Goal: Task Accomplishment & Management: Complete application form

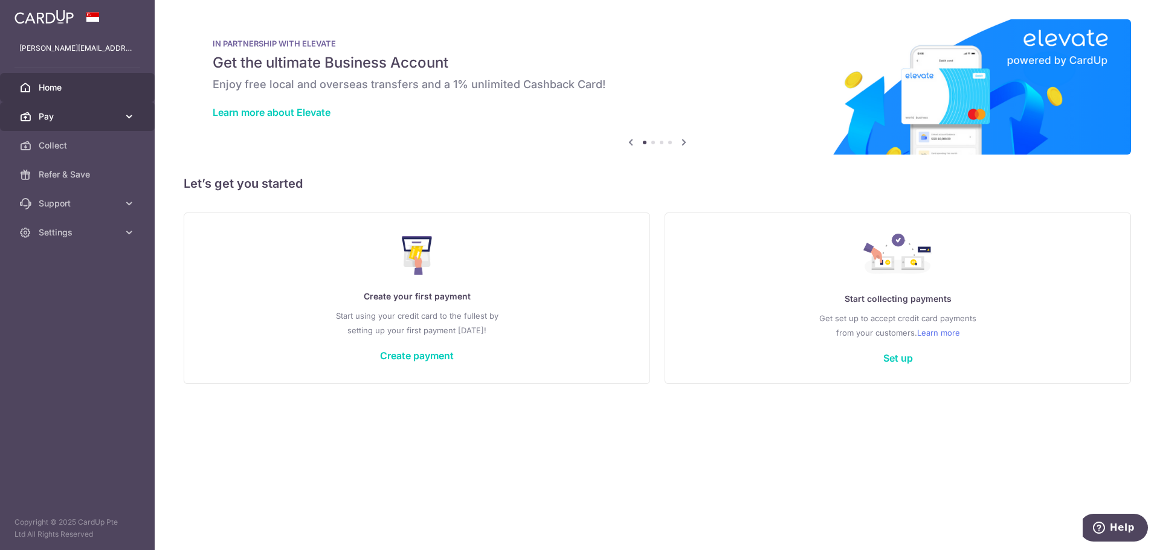
click at [122, 117] on link "Pay" at bounding box center [77, 116] width 155 height 29
click at [97, 204] on span "Support" at bounding box center [79, 204] width 80 height 12
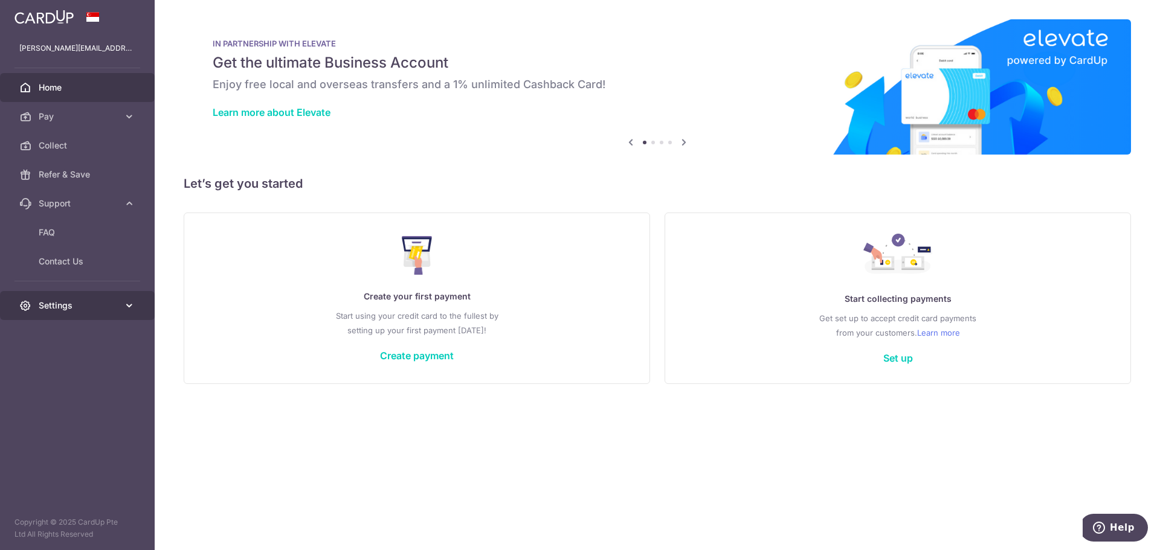
click at [75, 300] on span "Settings" at bounding box center [79, 306] width 80 height 12
click at [76, 339] on span "Account" at bounding box center [79, 335] width 80 height 12
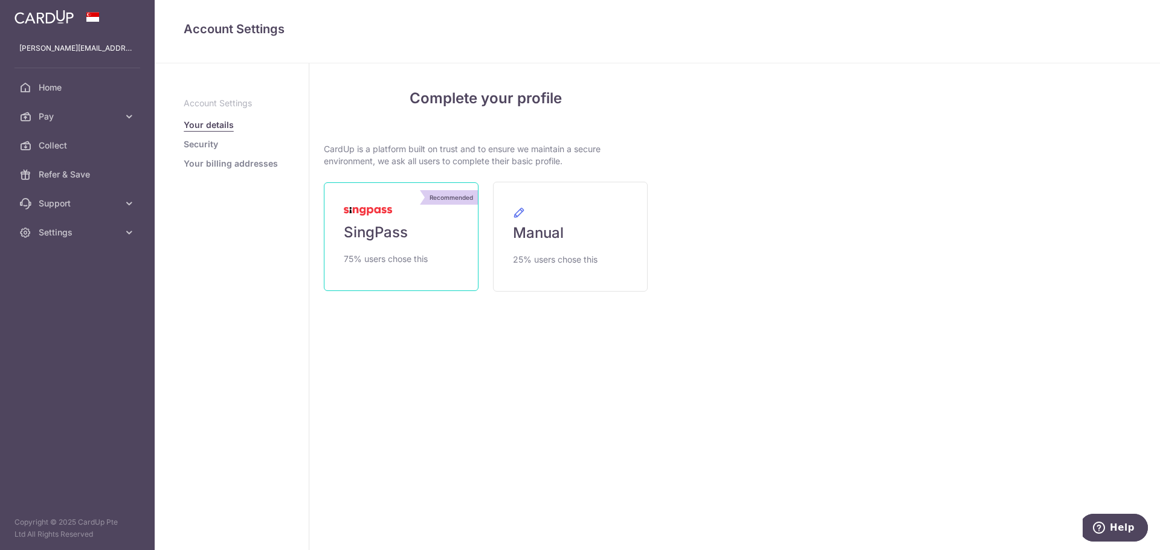
click at [383, 229] on span "SingPass" at bounding box center [376, 232] width 64 height 19
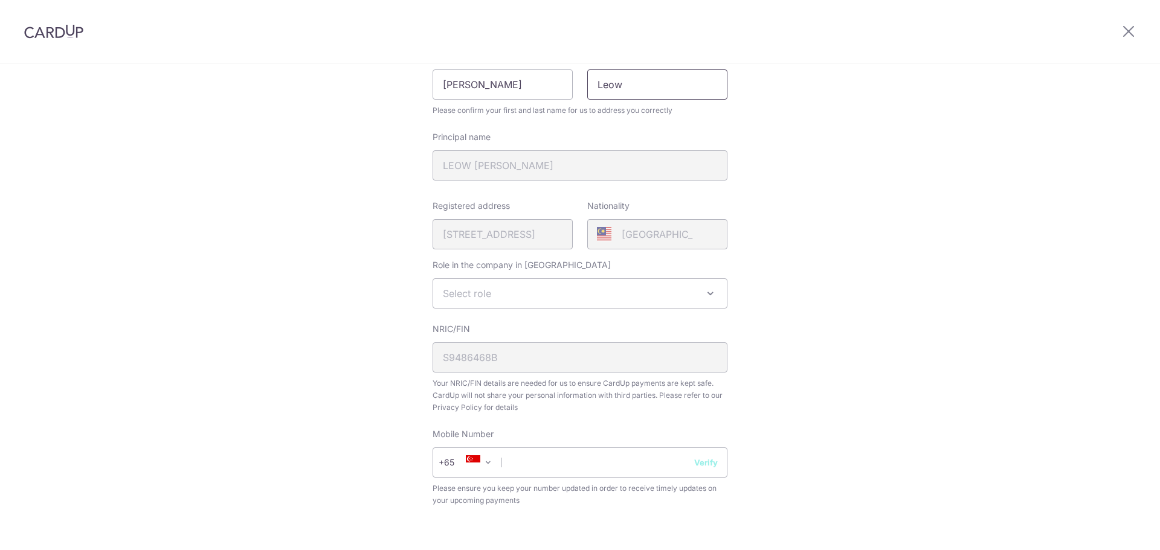
scroll to position [181, 0]
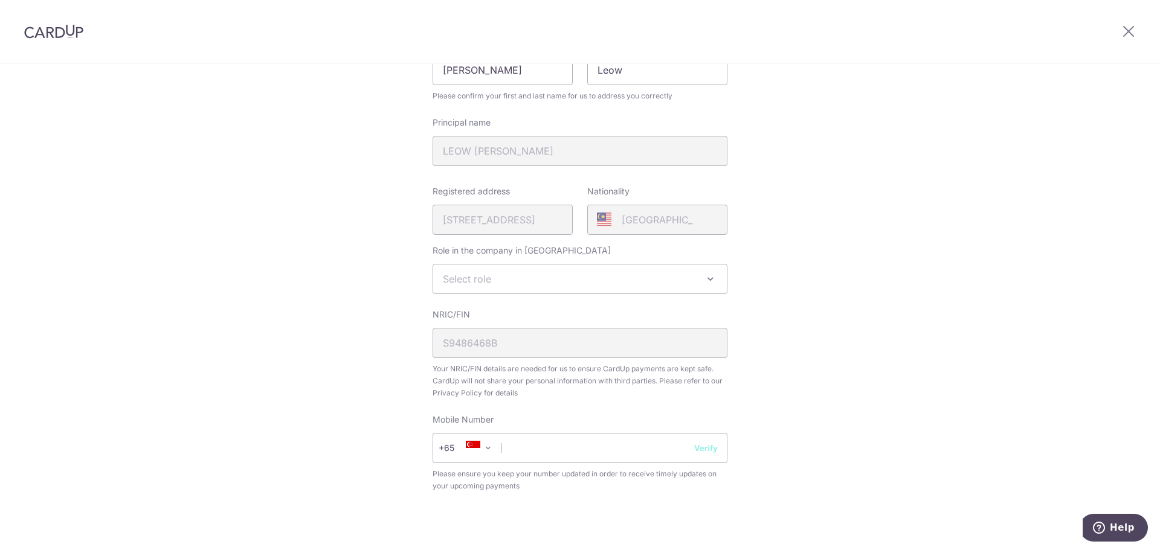
click at [587, 279] on span "Select role" at bounding box center [580, 279] width 294 height 29
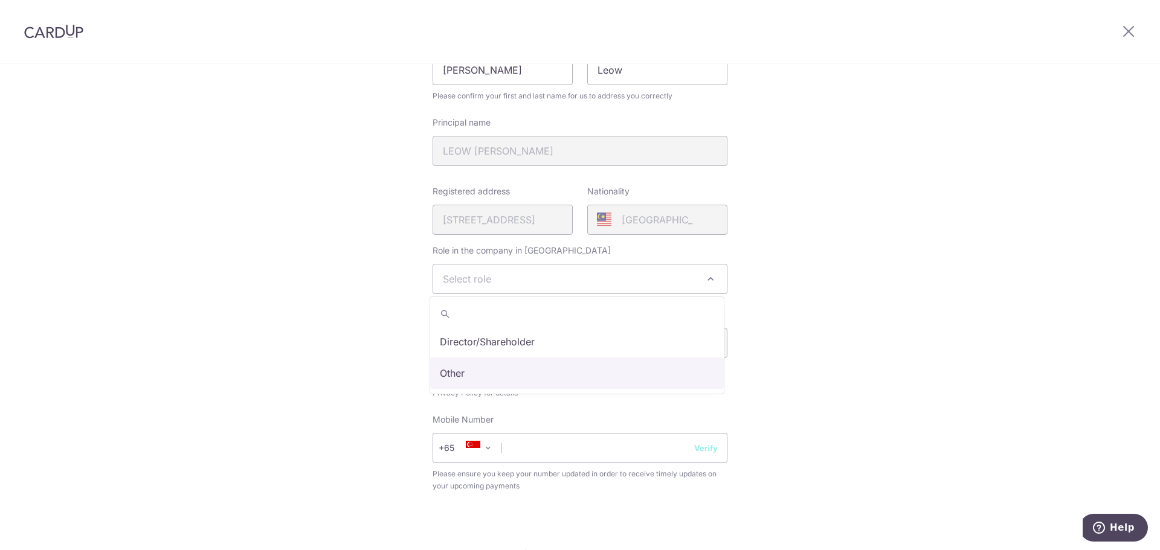
select select "other"
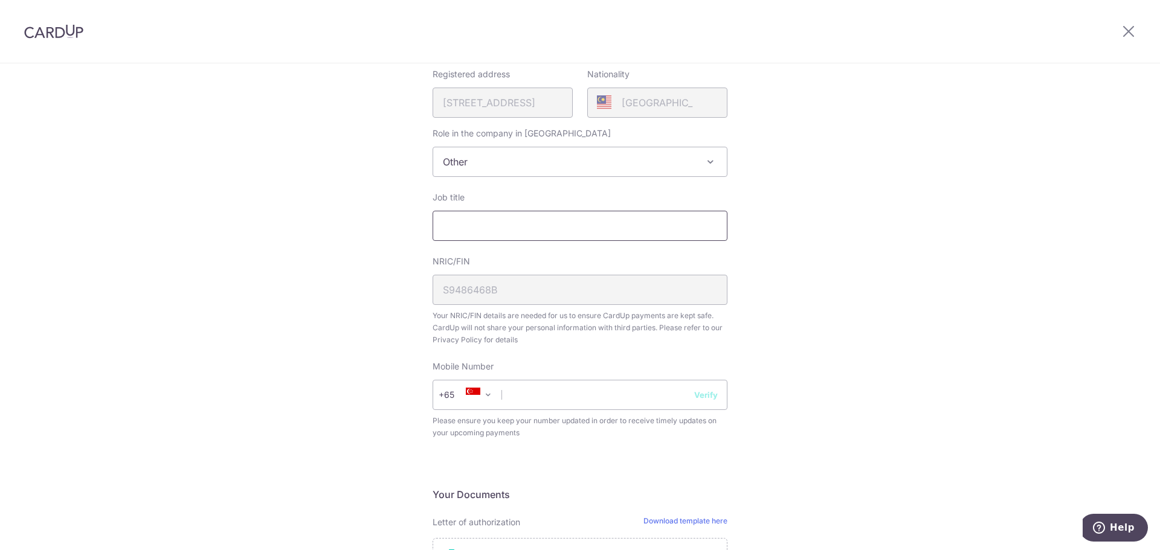
click at [572, 221] on input "Job title" at bounding box center [580, 226] width 295 height 30
type input "Project Engineer"
click at [894, 218] on div "Review your details Your Details Please provide your full name as per your NRIC…" at bounding box center [580, 302] width 1160 height 1073
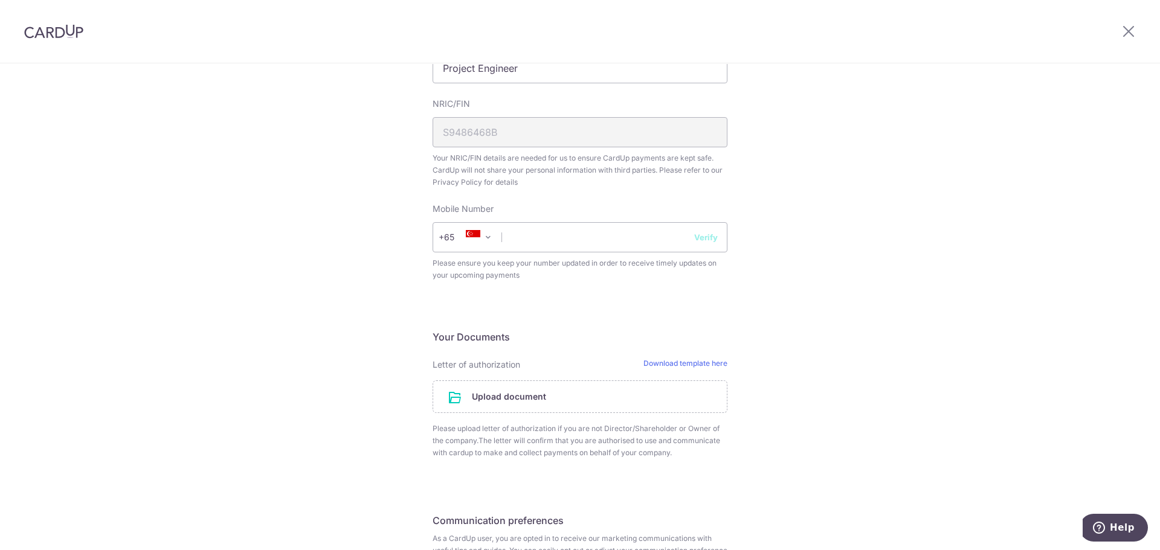
scroll to position [483, 0]
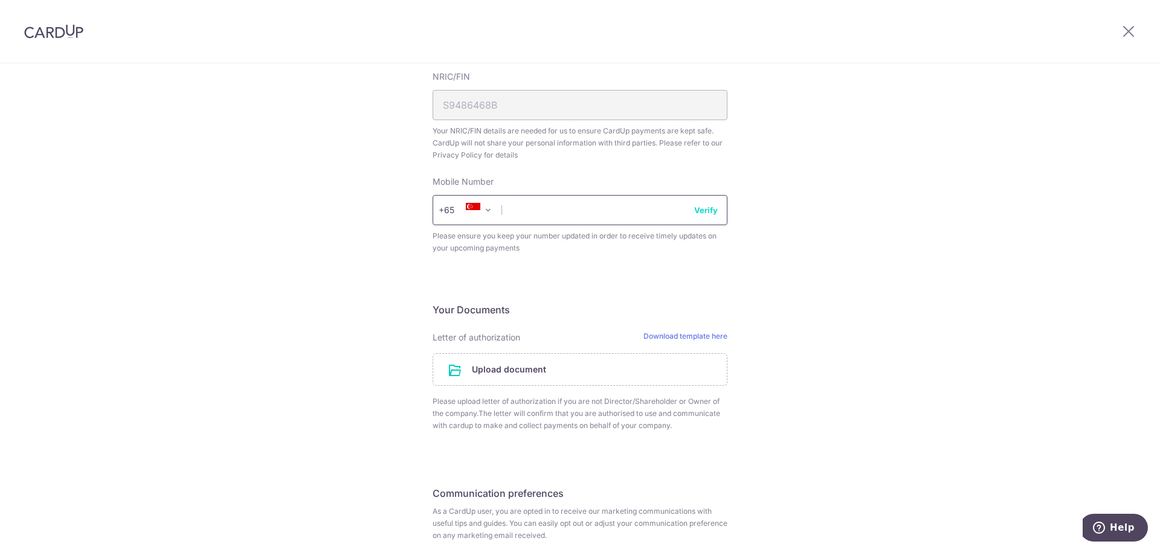
click at [608, 213] on input "text" at bounding box center [580, 210] width 295 height 30
type input "92761348"
click at [703, 215] on button "Verify" at bounding box center [706, 210] width 24 height 12
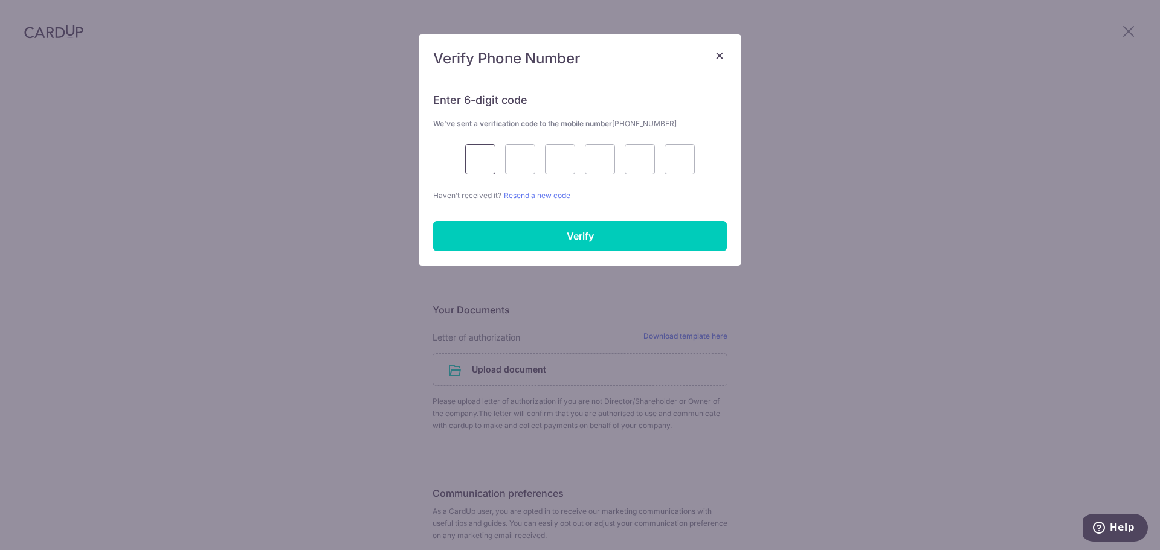
click at [489, 165] on input "text" at bounding box center [480, 159] width 30 height 30
type input "4"
type input "1"
type input "9"
type input "4"
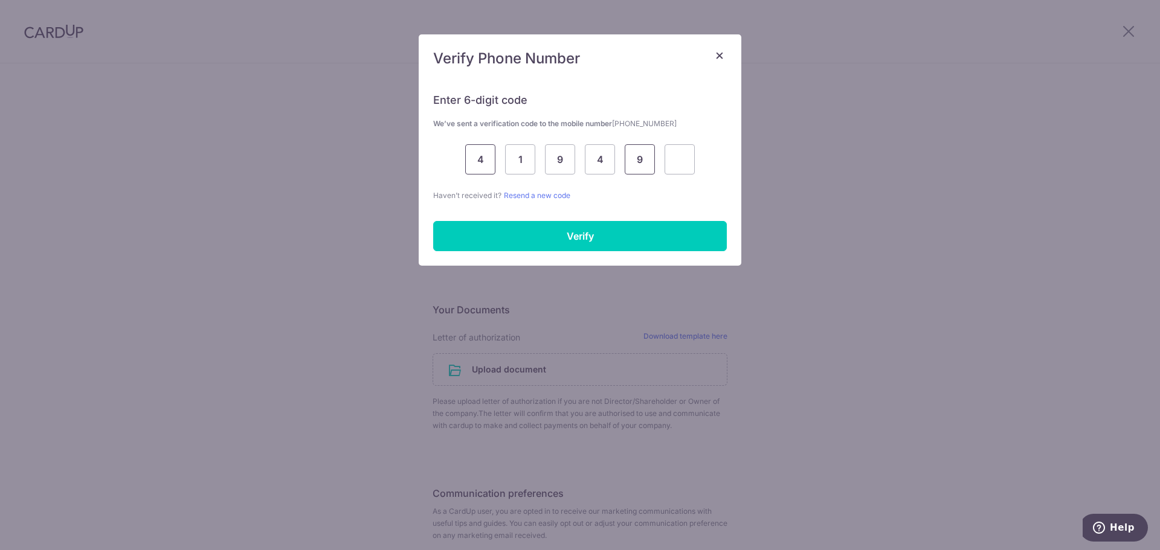
type input "9"
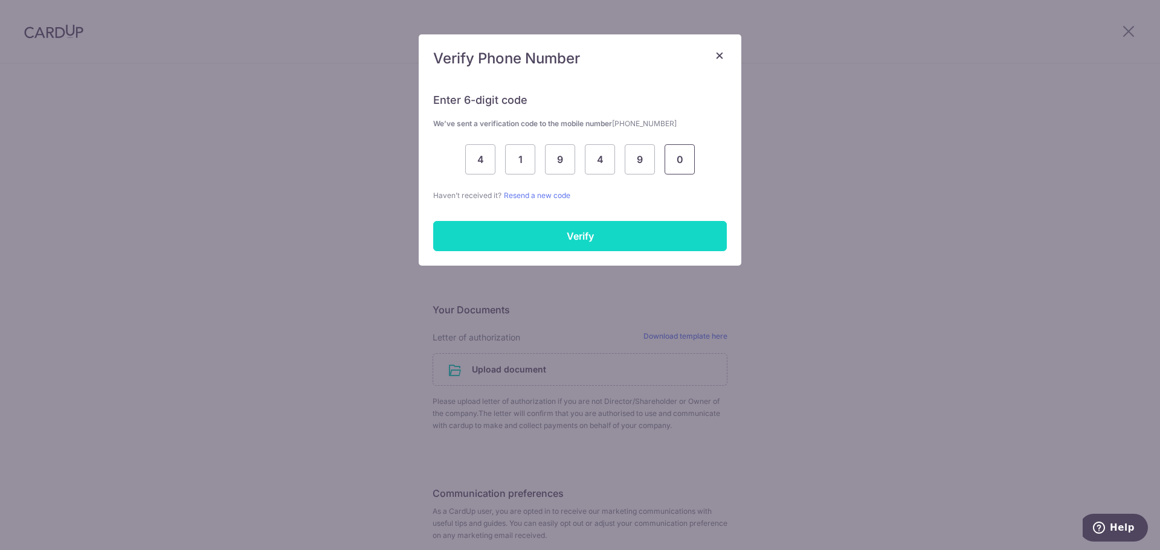
type input "0"
click at [560, 237] on input "Verify" at bounding box center [580, 236] width 294 height 30
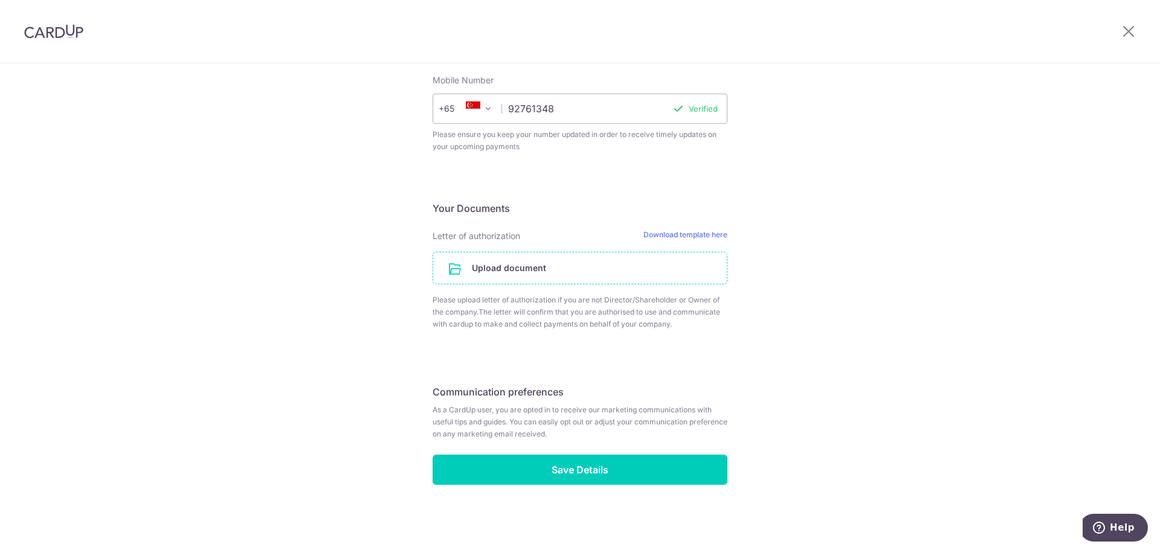
scroll to position [586, 0]
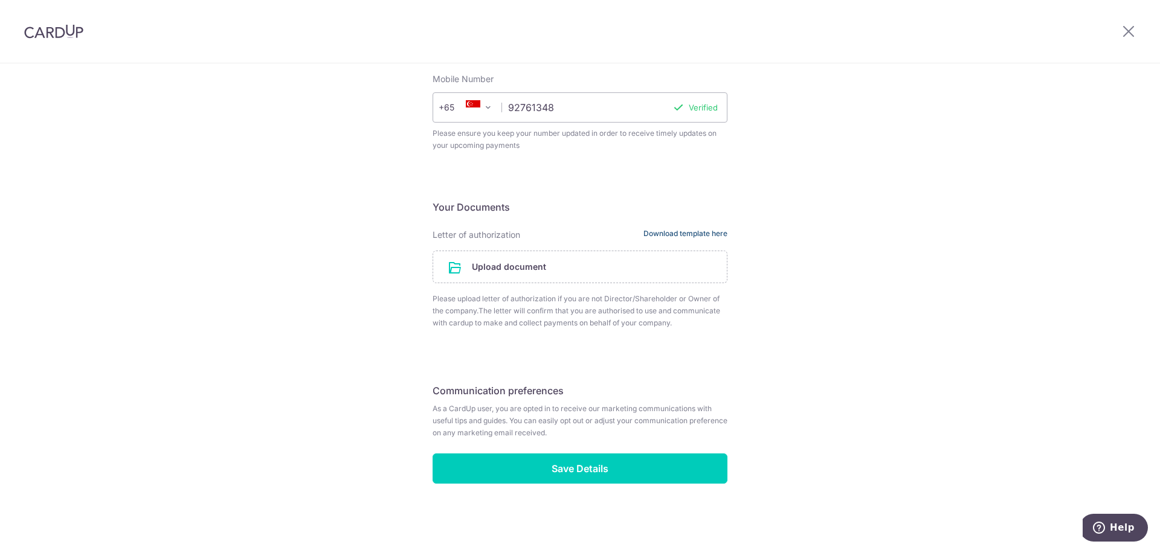
click at [685, 230] on link "Download template here" at bounding box center [686, 235] width 84 height 12
click at [555, 269] on input "file" at bounding box center [580, 266] width 294 height 31
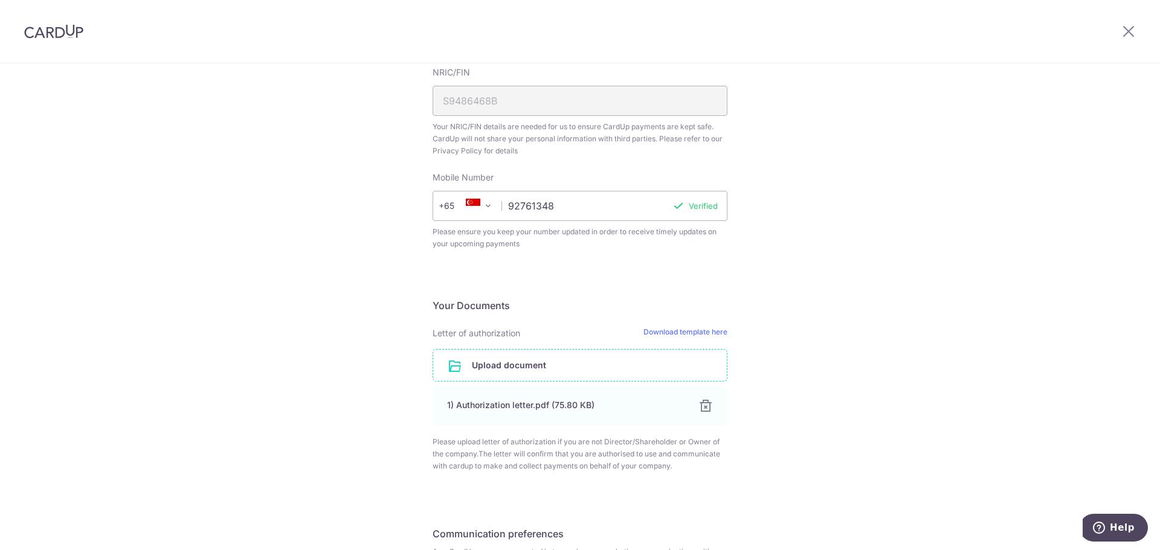
scroll to position [631, 0]
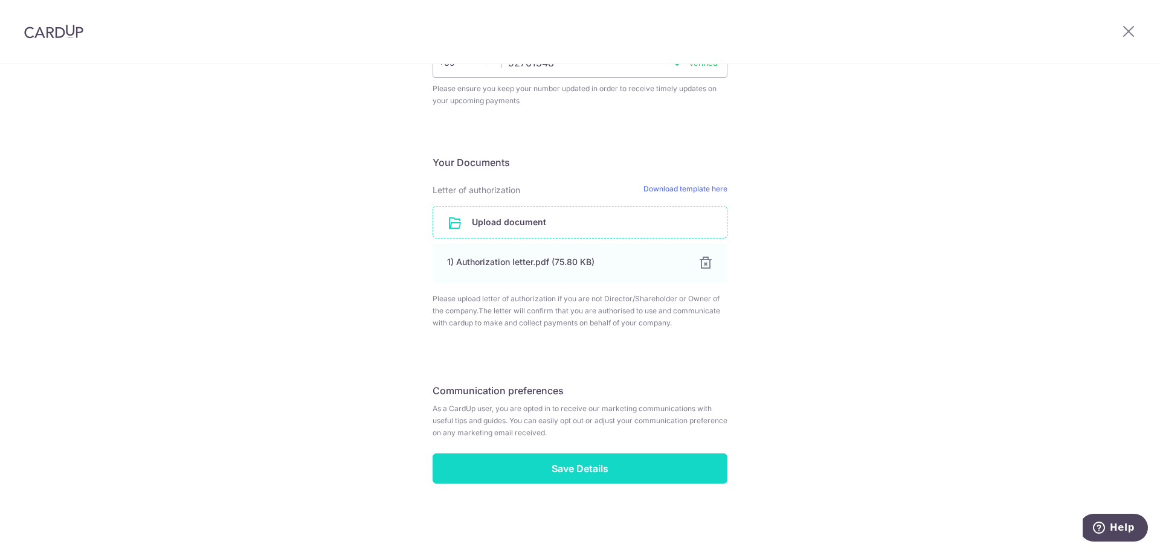
click at [589, 466] on input "Save Details" at bounding box center [580, 469] width 295 height 30
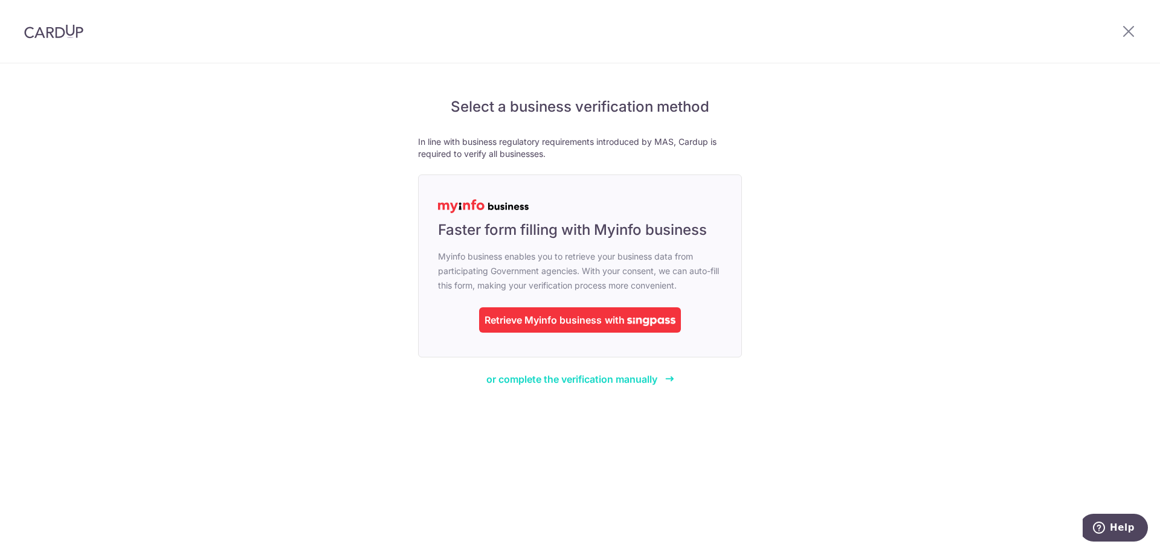
click at [567, 382] on span "or complete the verification manually" at bounding box center [571, 379] width 171 height 12
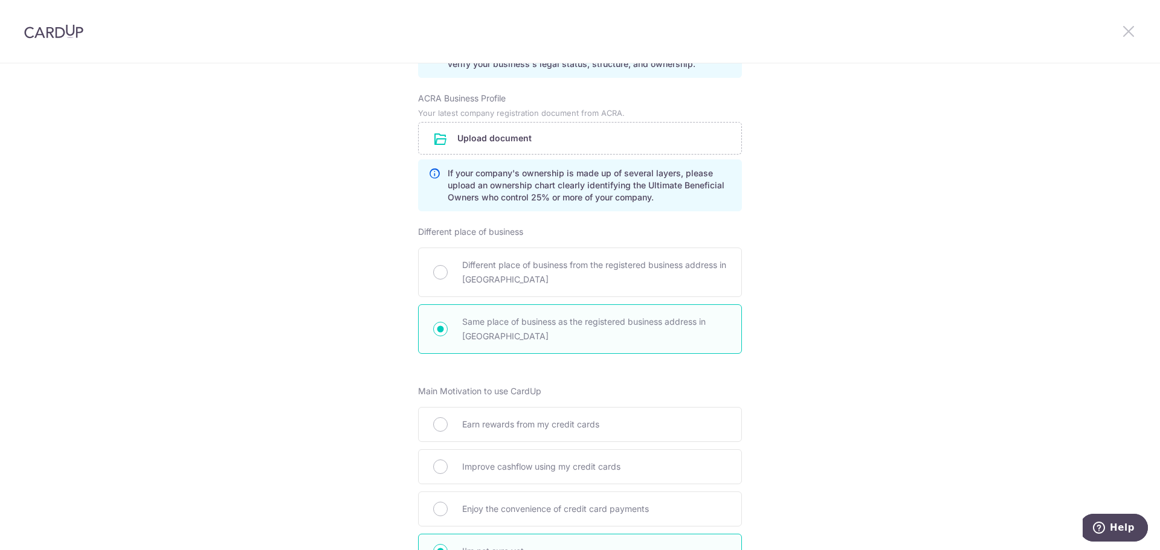
scroll to position [173, 0]
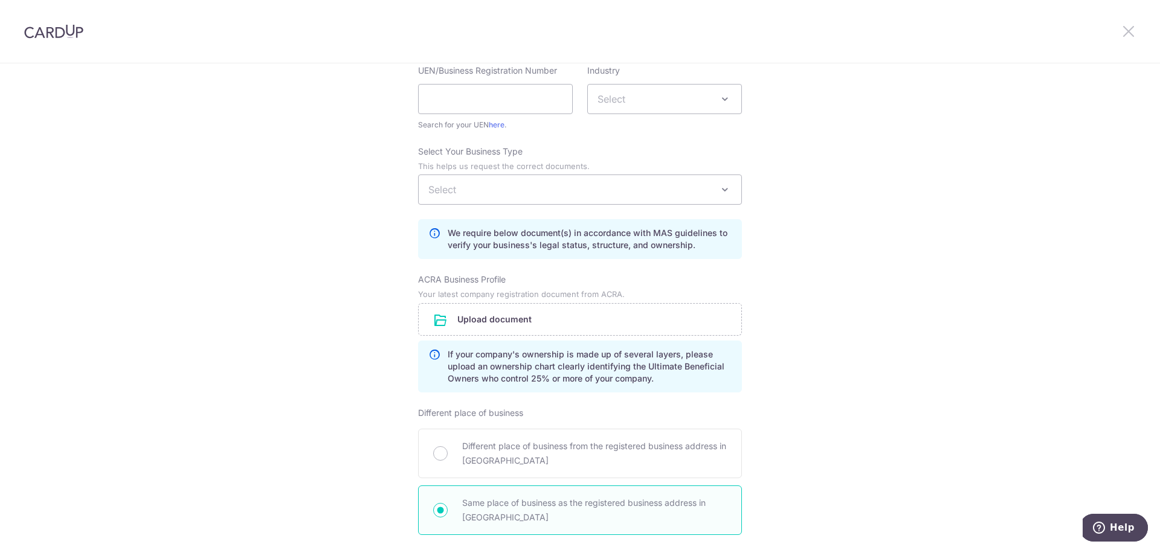
click at [1132, 33] on icon at bounding box center [1128, 31] width 15 height 15
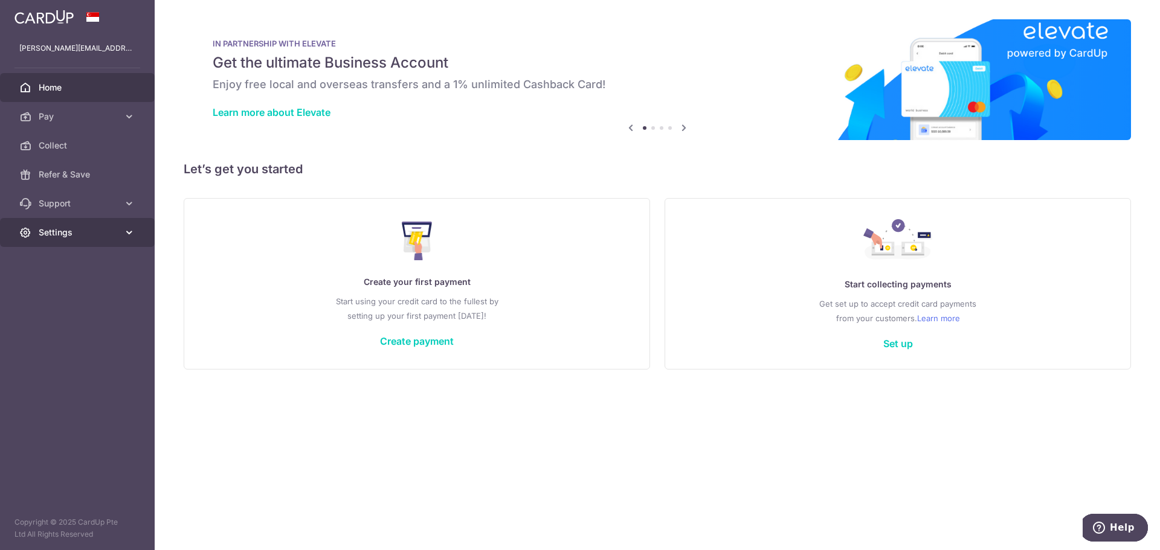
click at [107, 233] on span "Settings" at bounding box center [79, 233] width 80 height 12
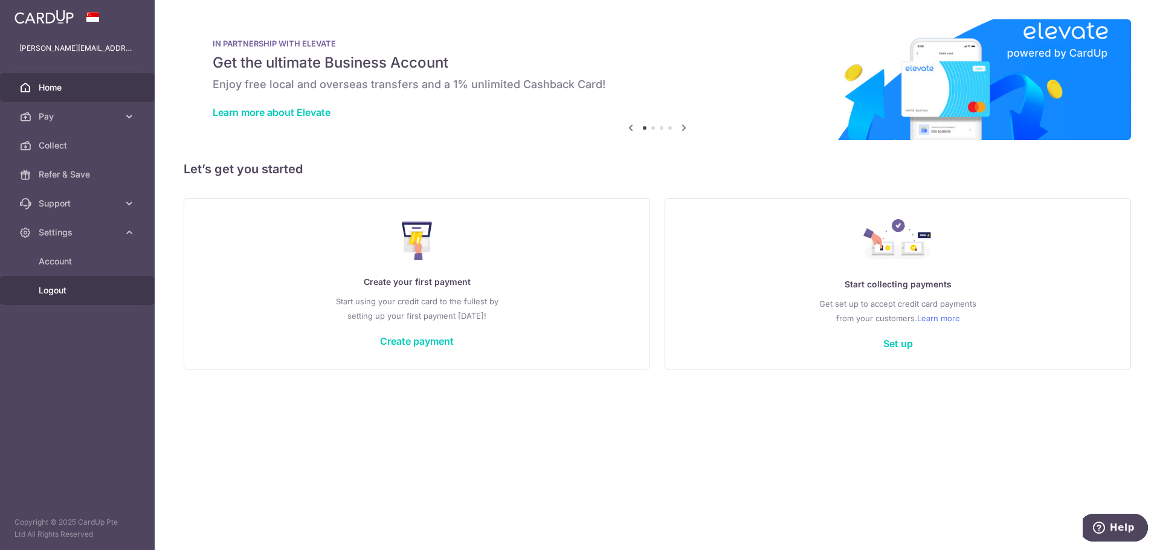
click at [66, 301] on link "Logout" at bounding box center [77, 290] width 155 height 29
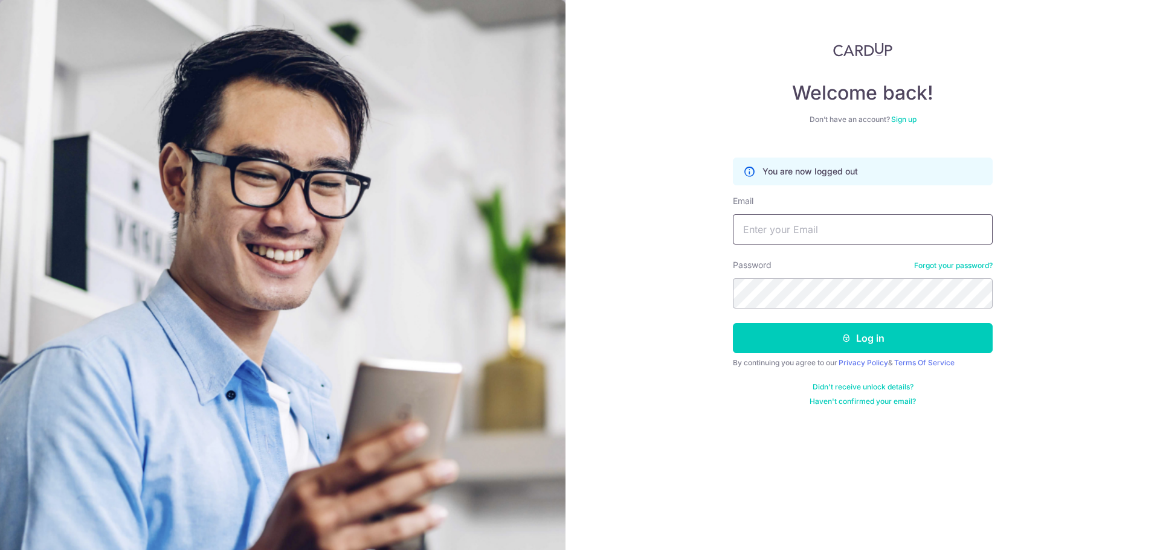
click at [773, 236] on input "Email" at bounding box center [863, 230] width 260 height 30
type input "[PERSON_NAME][EMAIL_ADDRESS][PERSON_NAME][DOMAIN_NAME]"
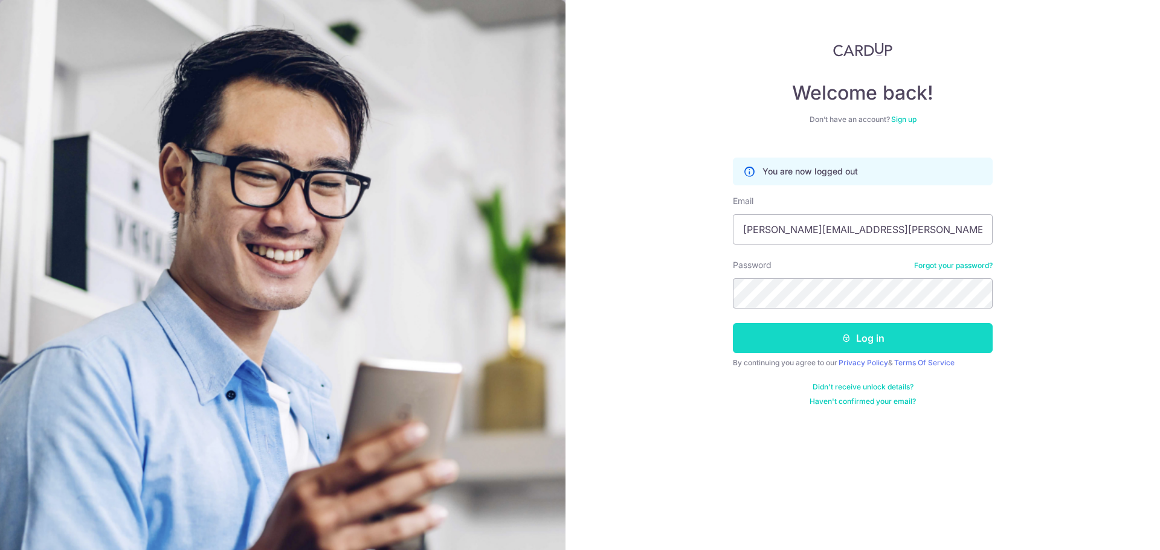
click at [848, 335] on icon "submit" at bounding box center [847, 339] width 10 height 10
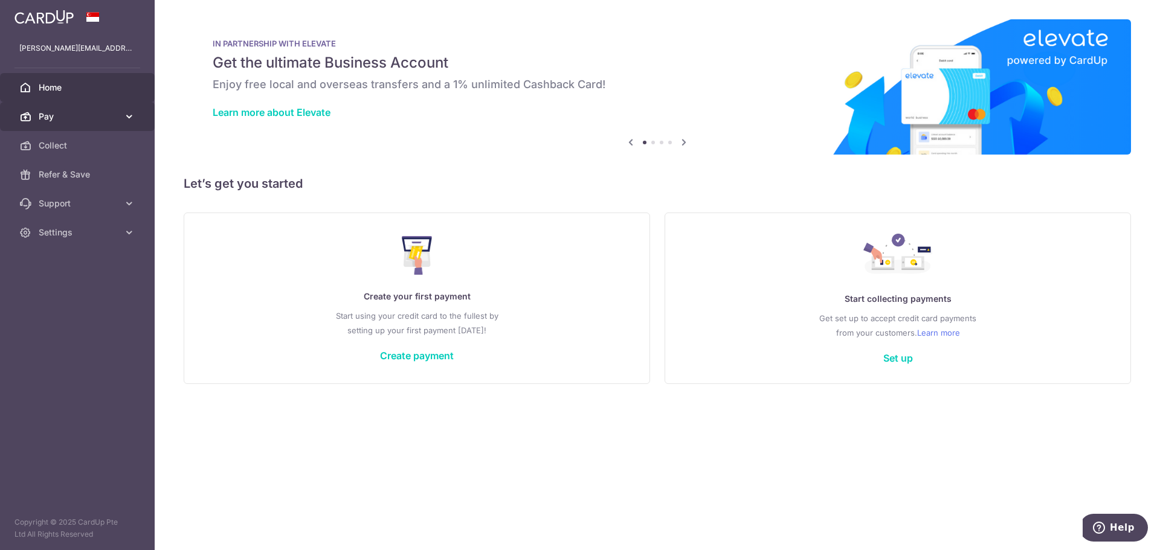
click at [62, 117] on span "Pay" at bounding box center [79, 117] width 80 height 12
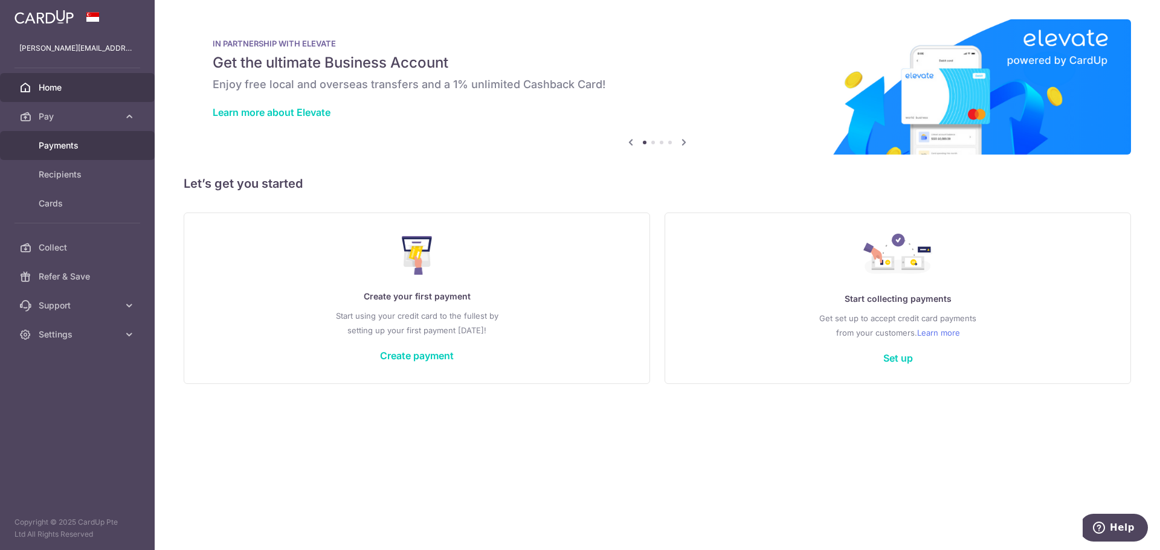
click at [121, 150] on link "Payments" at bounding box center [77, 145] width 155 height 29
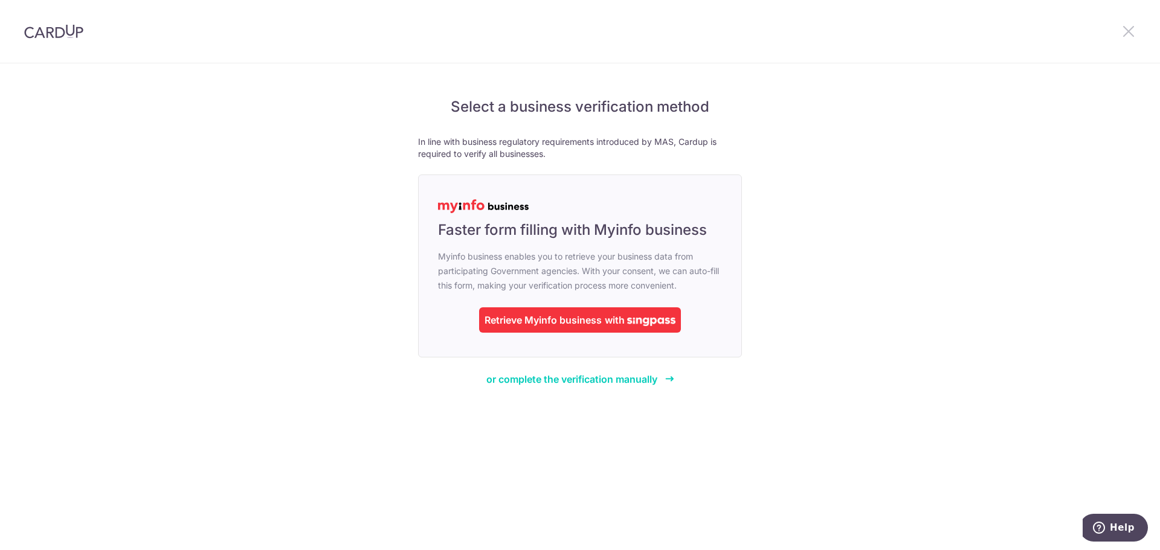
click at [1124, 34] on icon at bounding box center [1128, 31] width 15 height 15
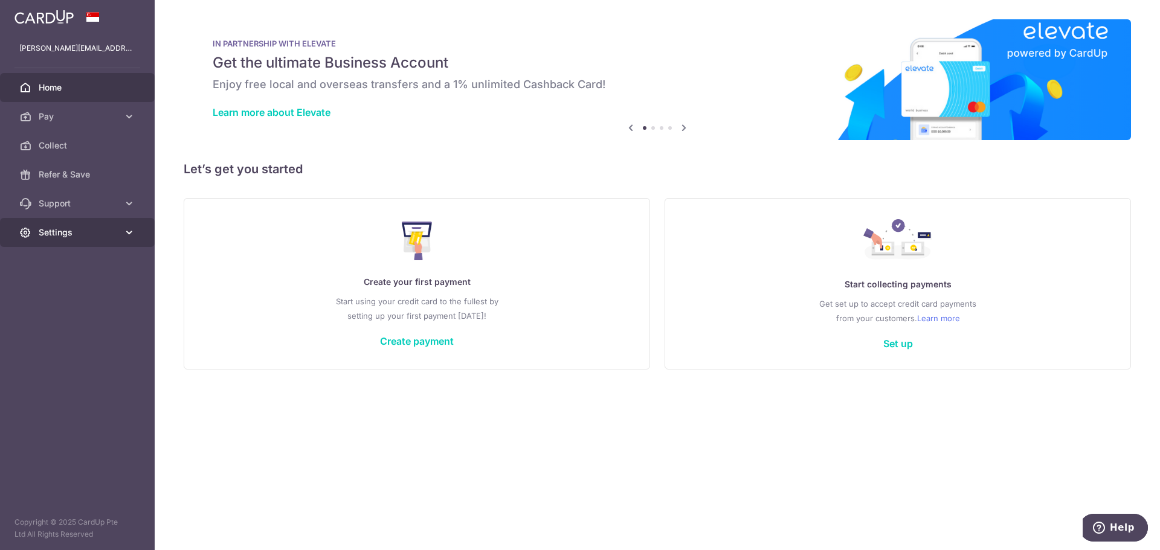
click at [87, 242] on link "Settings" at bounding box center [77, 232] width 155 height 29
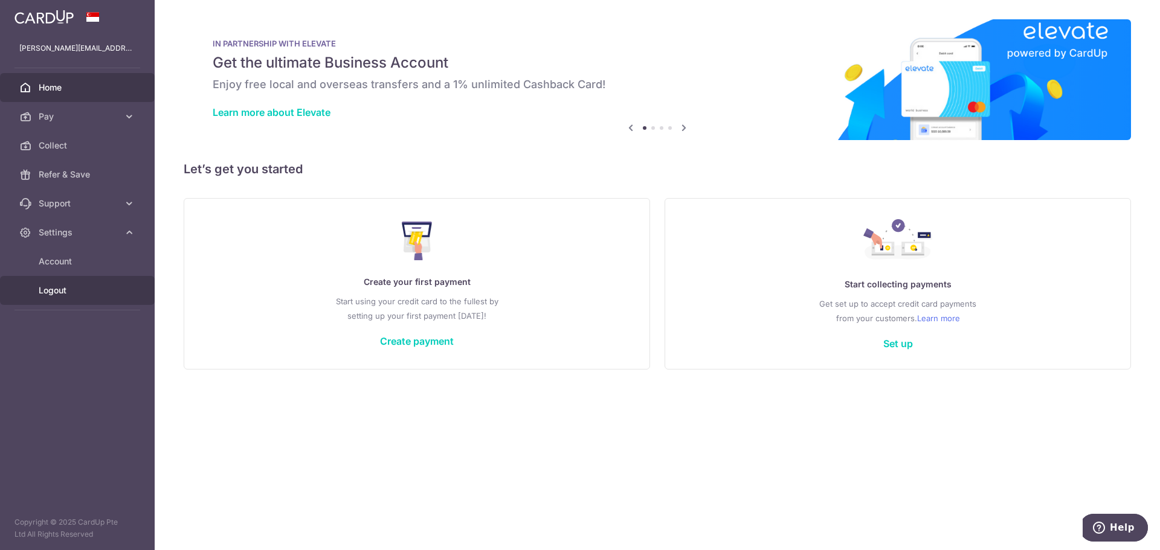
click at [76, 297] on link "Logout" at bounding box center [77, 290] width 155 height 29
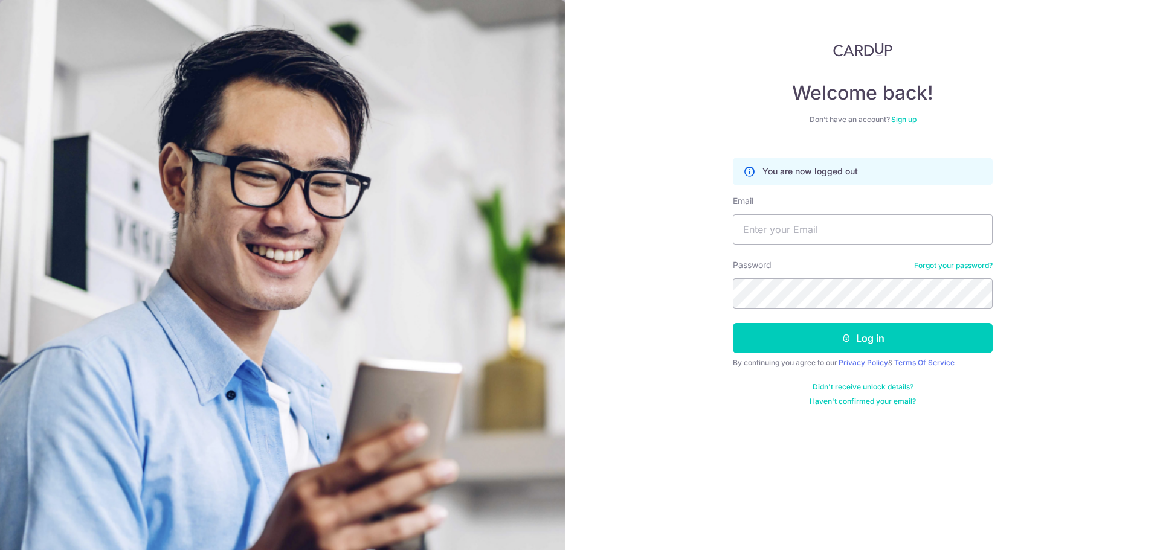
drag, startPoint x: 342, startPoint y: 0, endPoint x: 719, endPoint y: 69, distance: 383.3
click at [686, 78] on div "Welcome back! Don’t have an account? Sign up You are now logged out Email Passw…" at bounding box center [863, 275] width 595 height 550
click at [833, 52] on link at bounding box center [863, 49] width 260 height 15
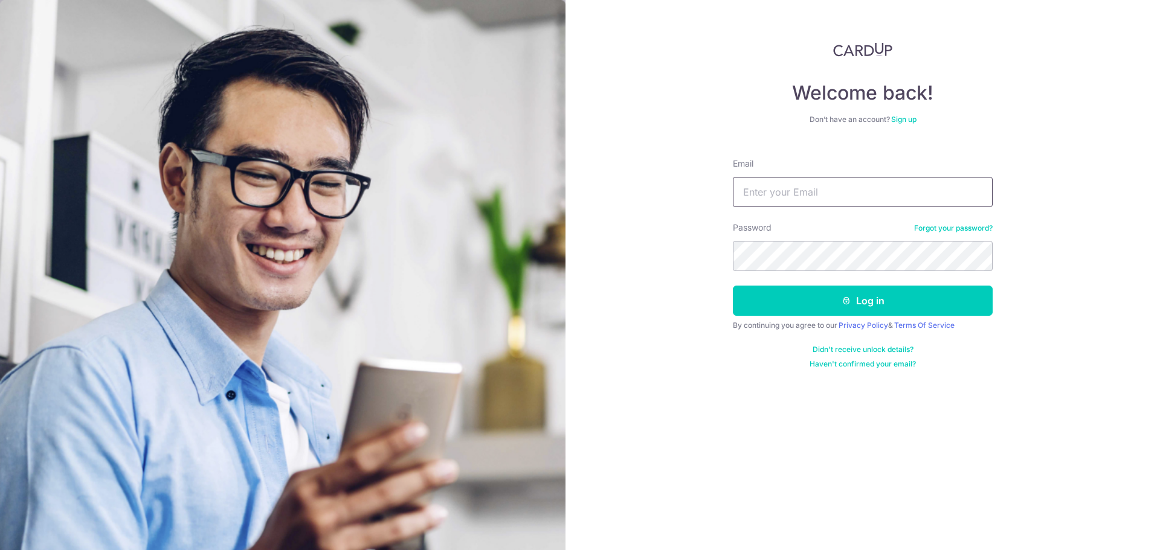
click at [821, 187] on input "Email" at bounding box center [863, 192] width 260 height 30
type input "daniel.leow@addcel.sg"
drag, startPoint x: 862, startPoint y: 193, endPoint x: 661, endPoint y: 195, distance: 201.2
click at [666, 197] on div "Welcome back! Don’t have an account? Sign up Email daniel.leow@addcel.sg Passwo…" at bounding box center [863, 275] width 595 height 550
type input "[EMAIL_ADDRESS][DOMAIN_NAME]"
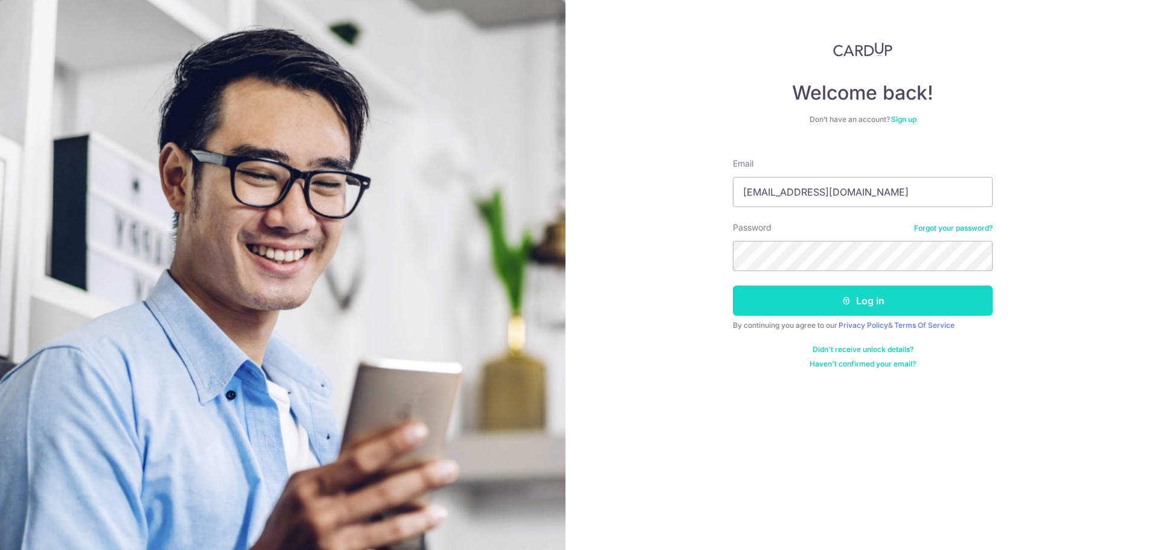
click at [812, 294] on button "Log in" at bounding box center [863, 301] width 260 height 30
